Goal: Find specific page/section: Locate item on page

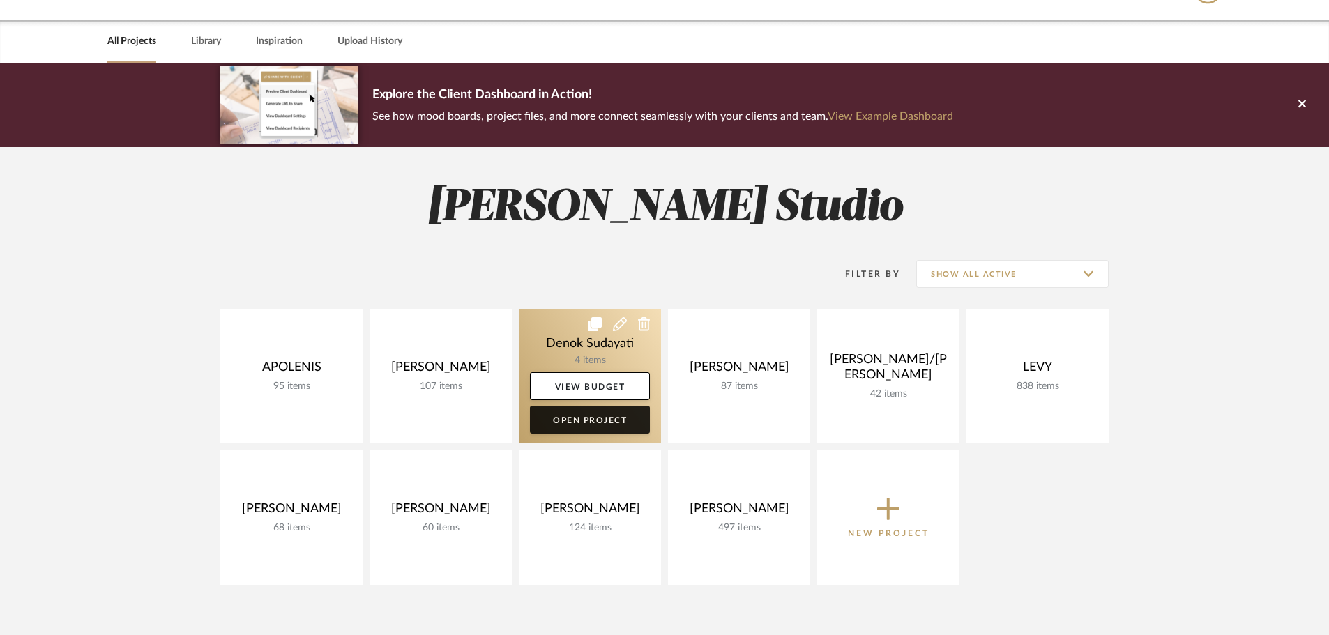
scroll to position [70, 0]
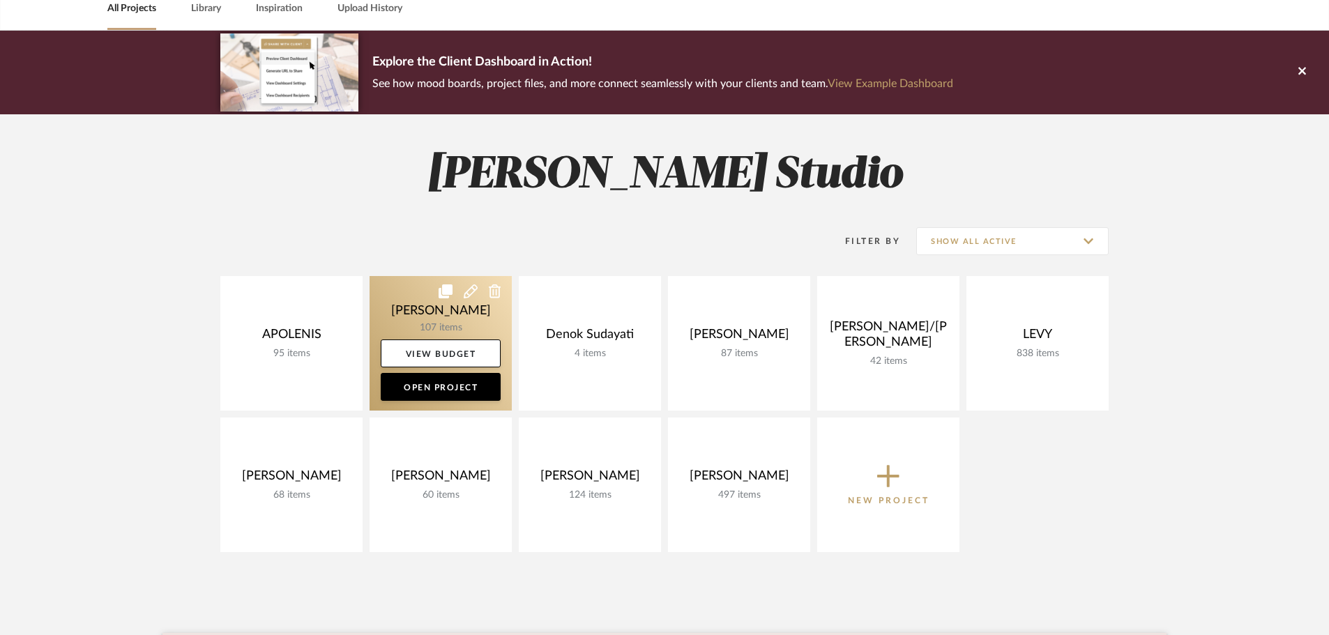
click at [434, 326] on link at bounding box center [441, 343] width 142 height 135
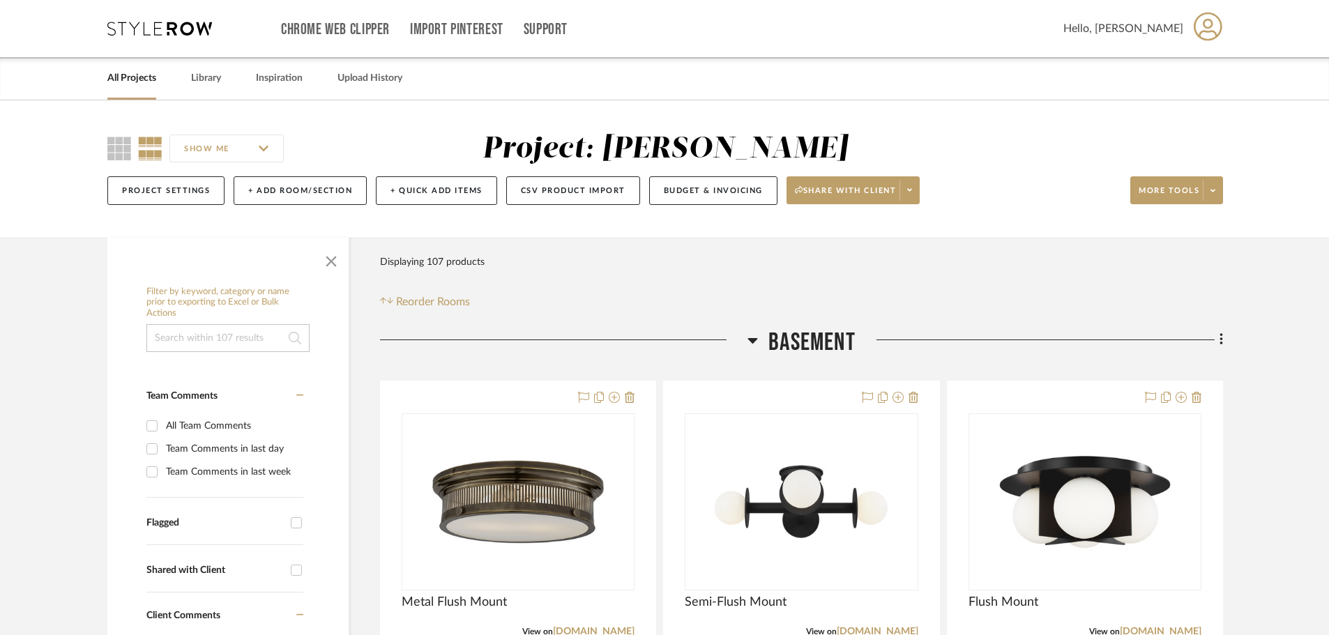
click at [755, 340] on icon at bounding box center [753, 341] width 10 height 6
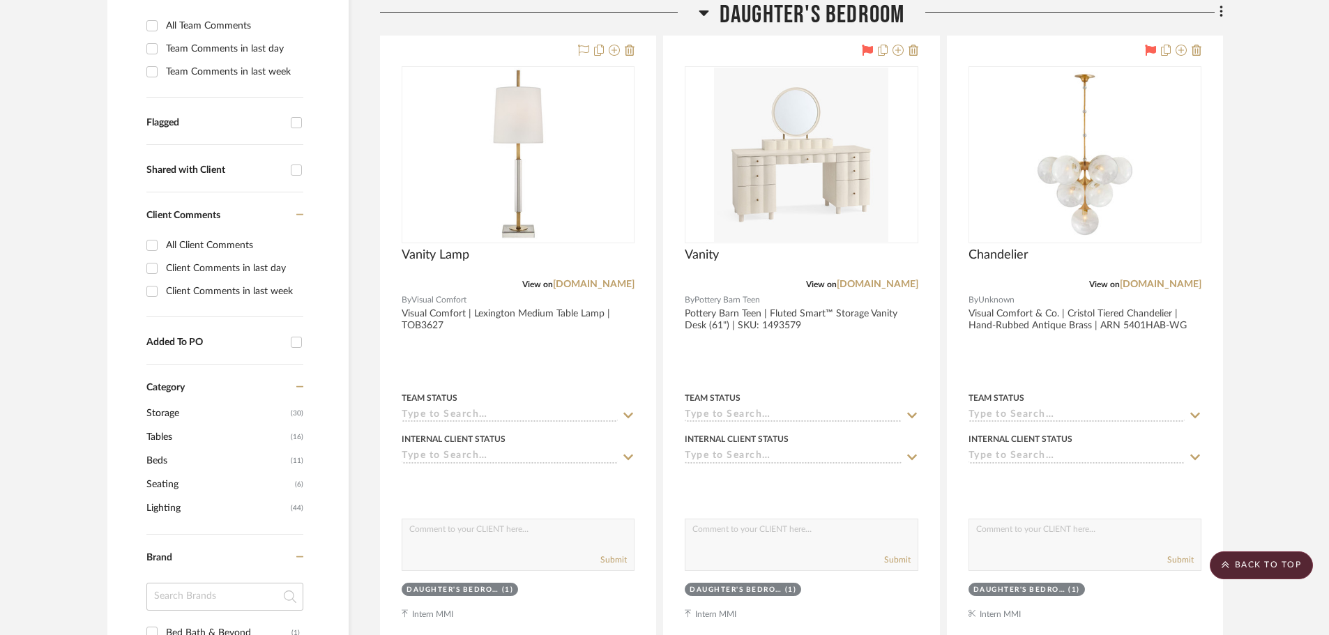
scroll to position [349, 0]
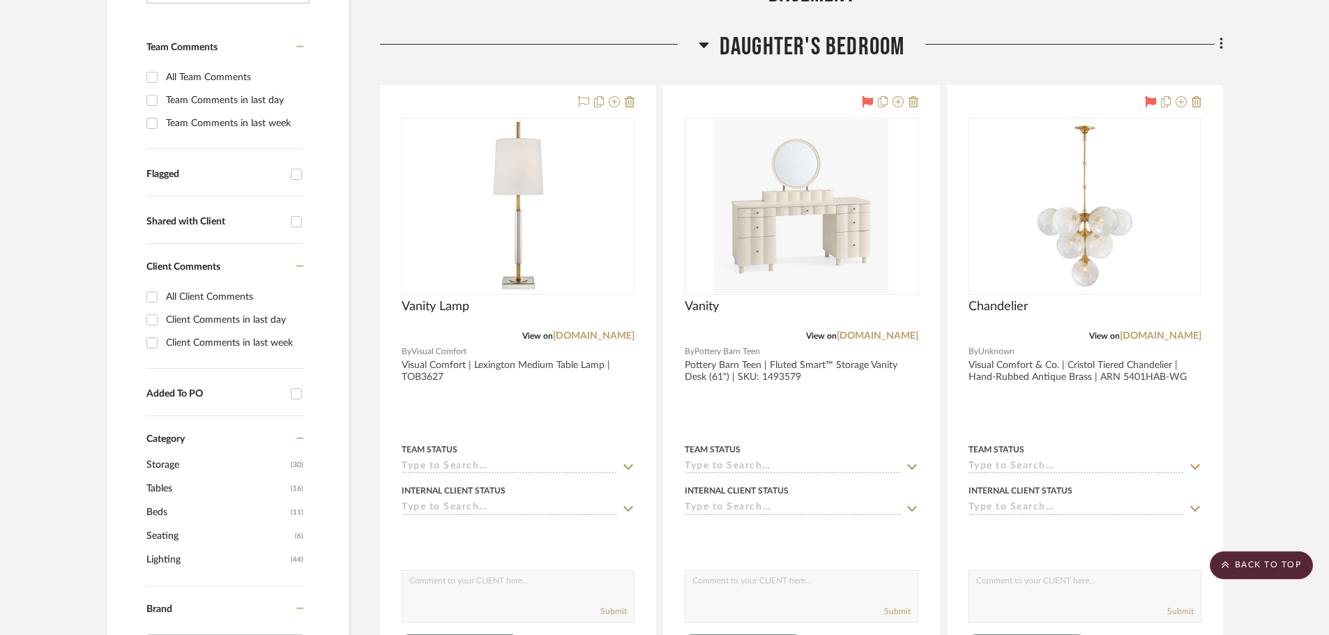
click at [295, 180] on input "Flagged" at bounding box center [296, 174] width 22 height 22
checkbox input "true"
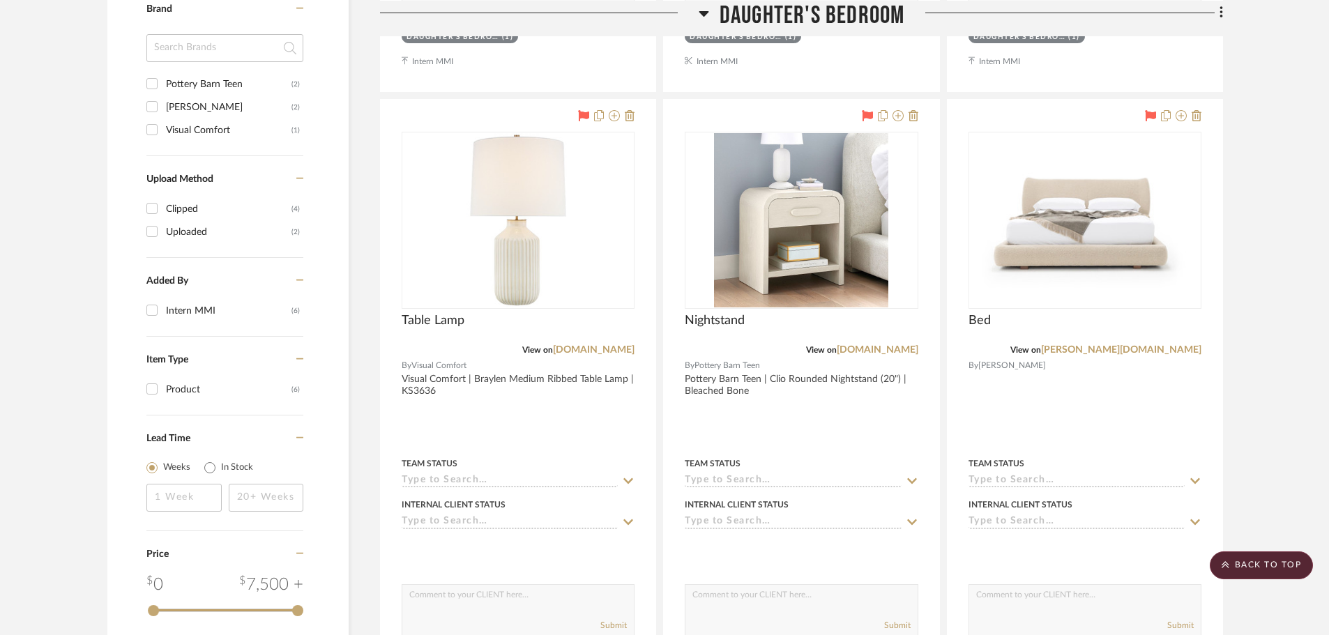
scroll to position [906, 0]
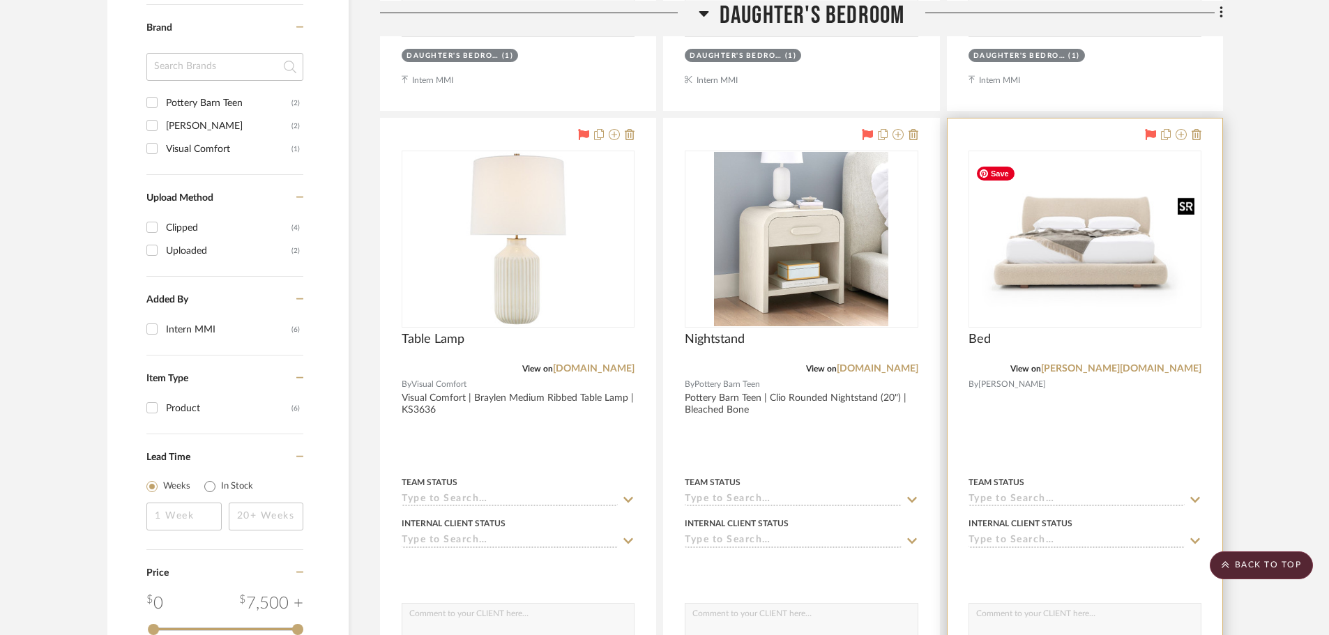
click at [0, 0] on img at bounding box center [0, 0] width 0 height 0
click at [1185, 372] on link "[PERSON_NAME][DOMAIN_NAME]" at bounding box center [1121, 369] width 160 height 10
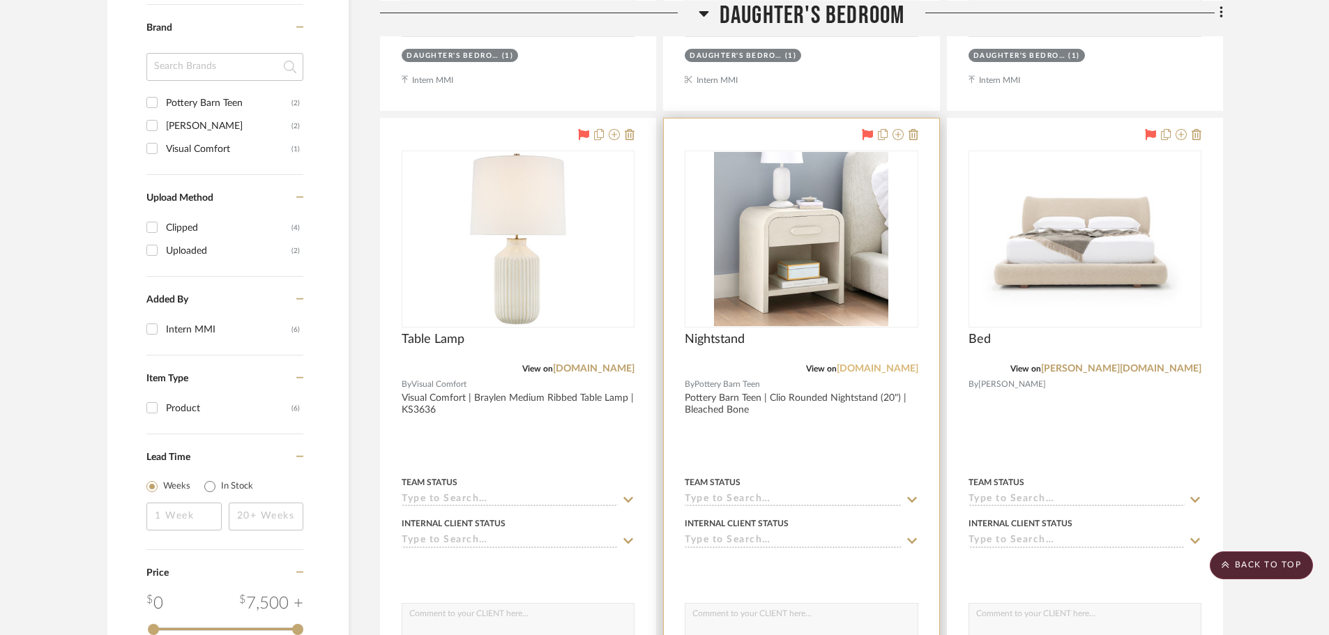
click at [899, 373] on link "[DOMAIN_NAME]" at bounding box center [878, 369] width 82 height 10
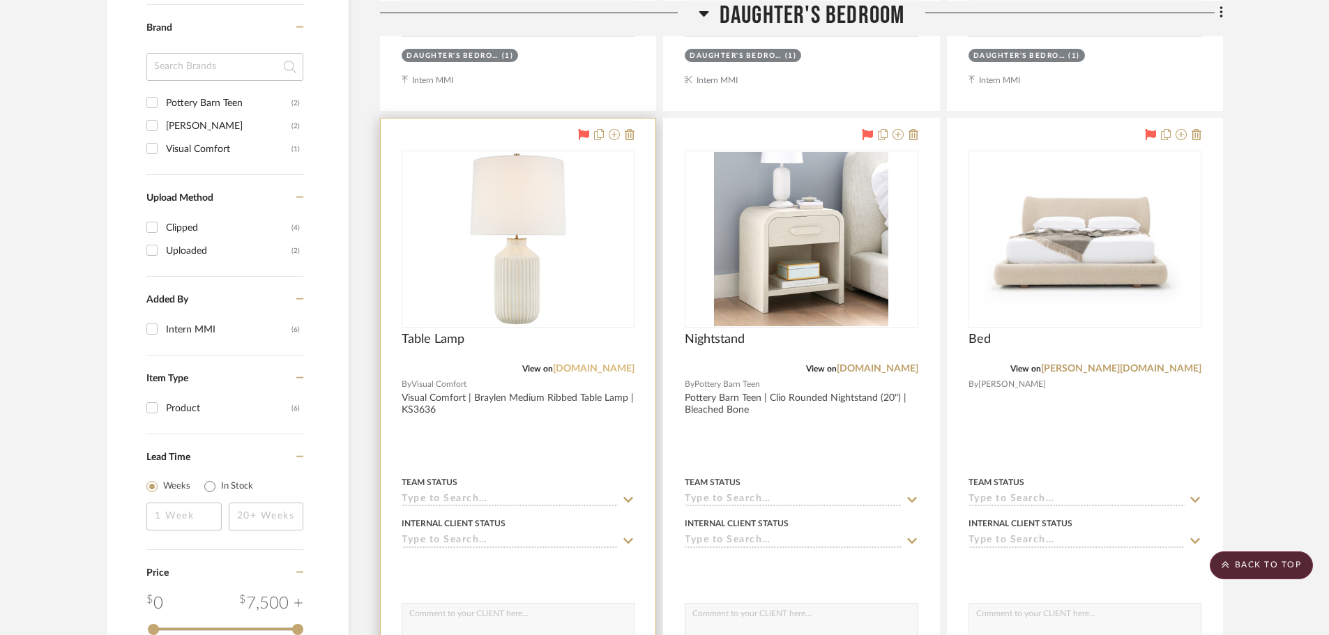
click at [590, 370] on link "[DOMAIN_NAME]" at bounding box center [594, 369] width 82 height 10
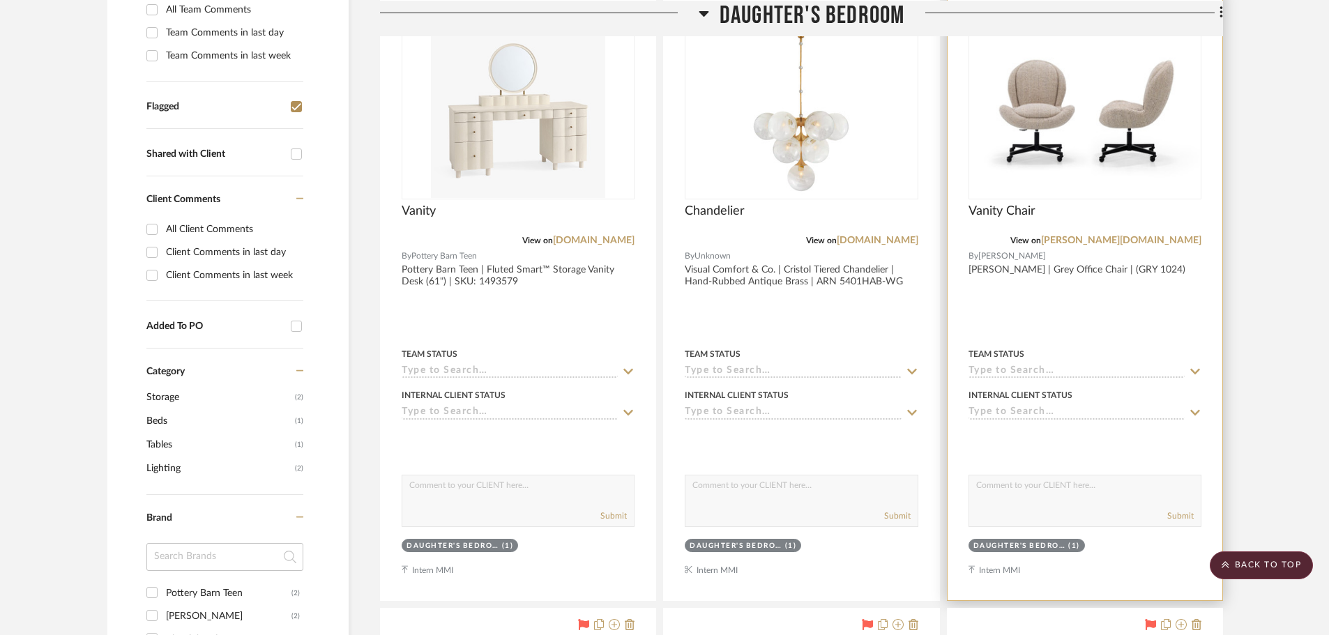
scroll to position [349, 0]
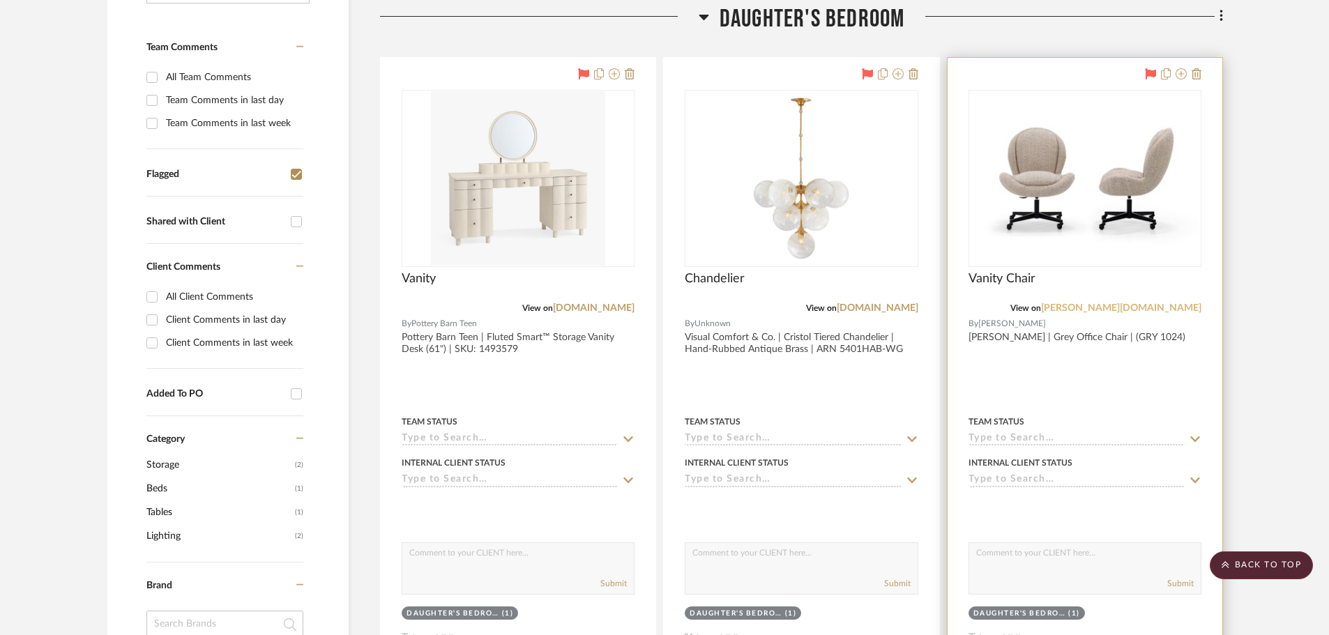
click at [1165, 306] on link "[PERSON_NAME][DOMAIN_NAME]" at bounding box center [1121, 308] width 160 height 10
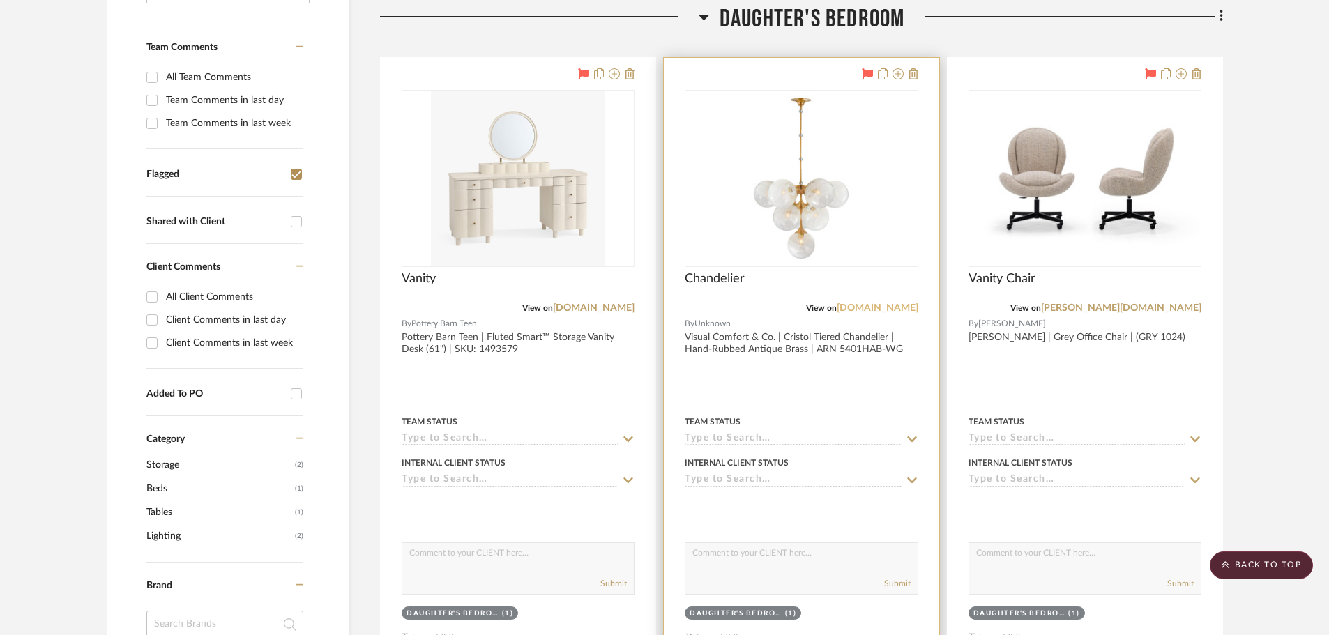
click at [893, 310] on link "[DOMAIN_NAME]" at bounding box center [878, 308] width 82 height 10
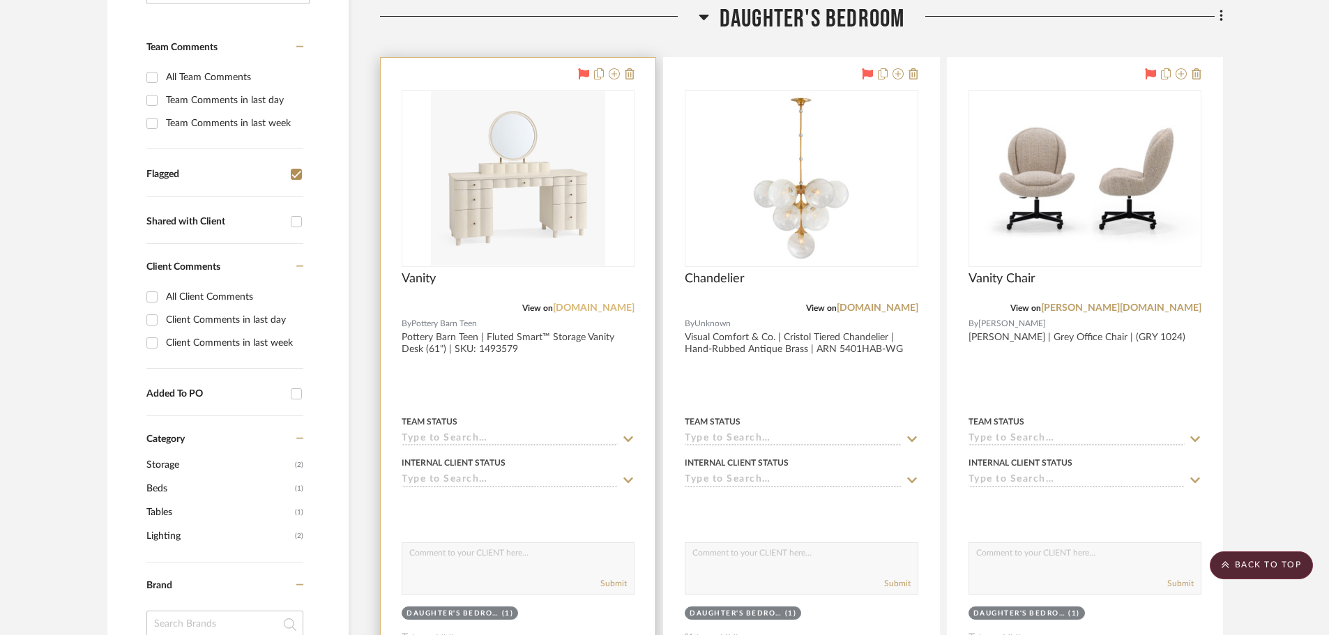
click at [593, 306] on link "[DOMAIN_NAME]" at bounding box center [594, 308] width 82 height 10
